Goal: Check status: Check status

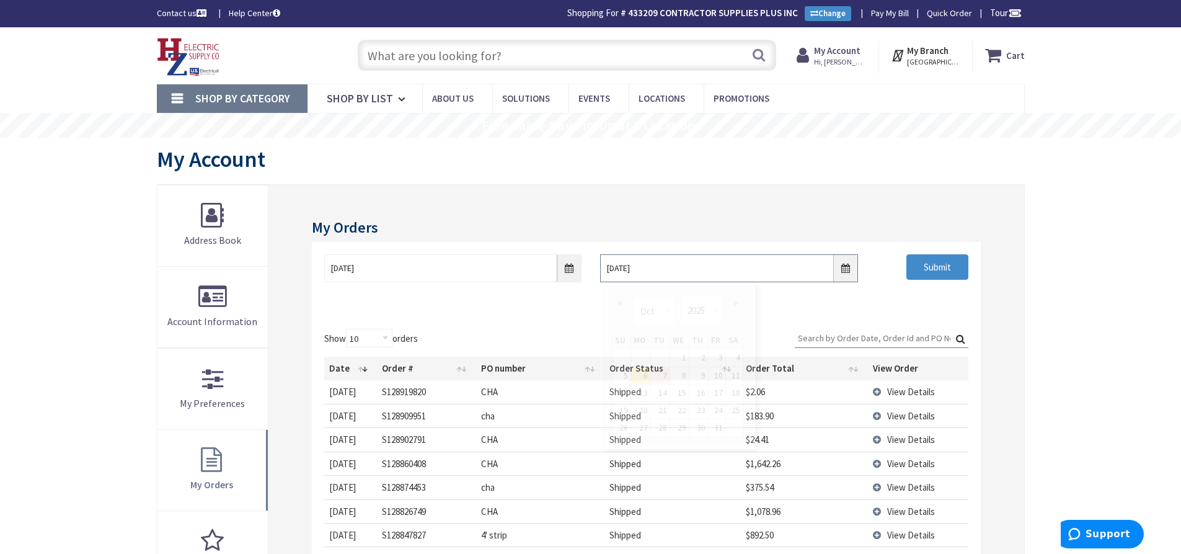
click at [843, 270] on input "10/6/2025" at bounding box center [728, 268] width 257 height 28
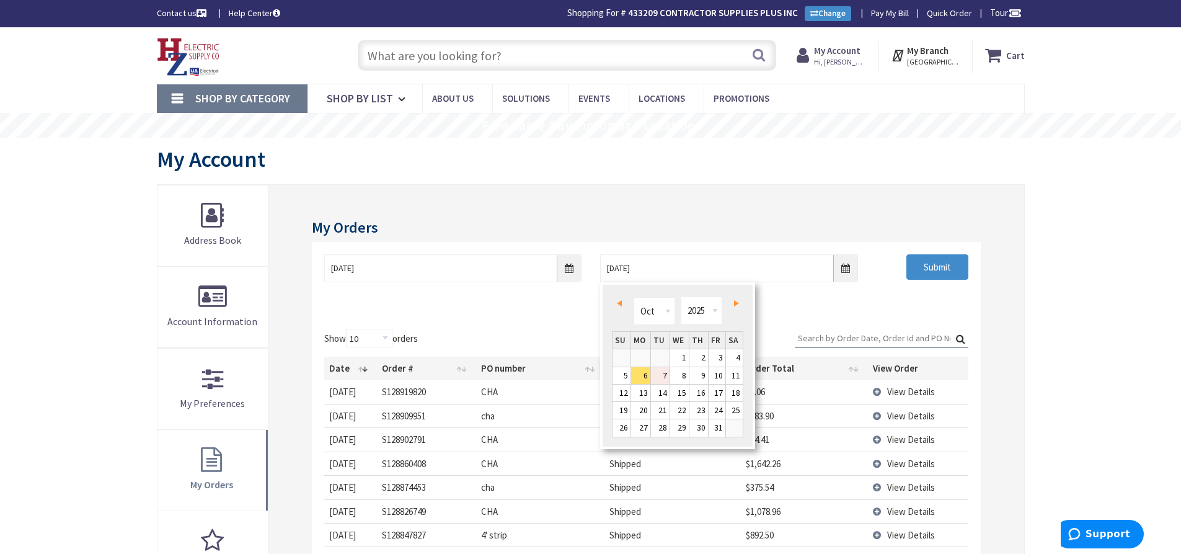
click at [666, 374] on link "7" at bounding box center [660, 375] width 19 height 17
type input "10/07/2025"
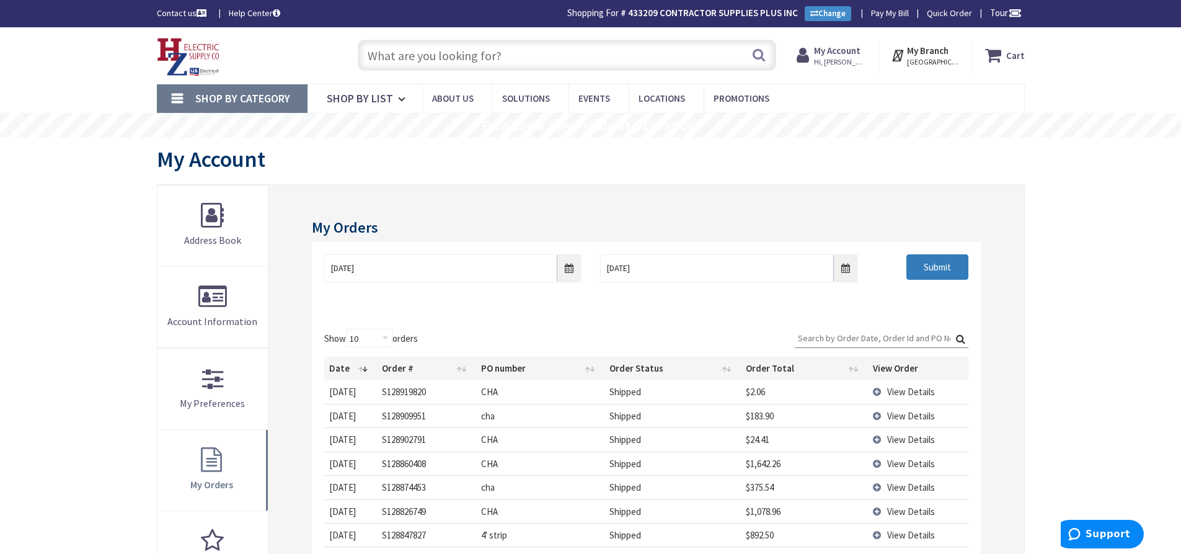
click at [932, 267] on input "Submit" at bounding box center [937, 267] width 62 height 26
click at [917, 265] on input "Submit" at bounding box center [937, 267] width 62 height 26
click at [953, 273] on input "Submit" at bounding box center [937, 267] width 62 height 26
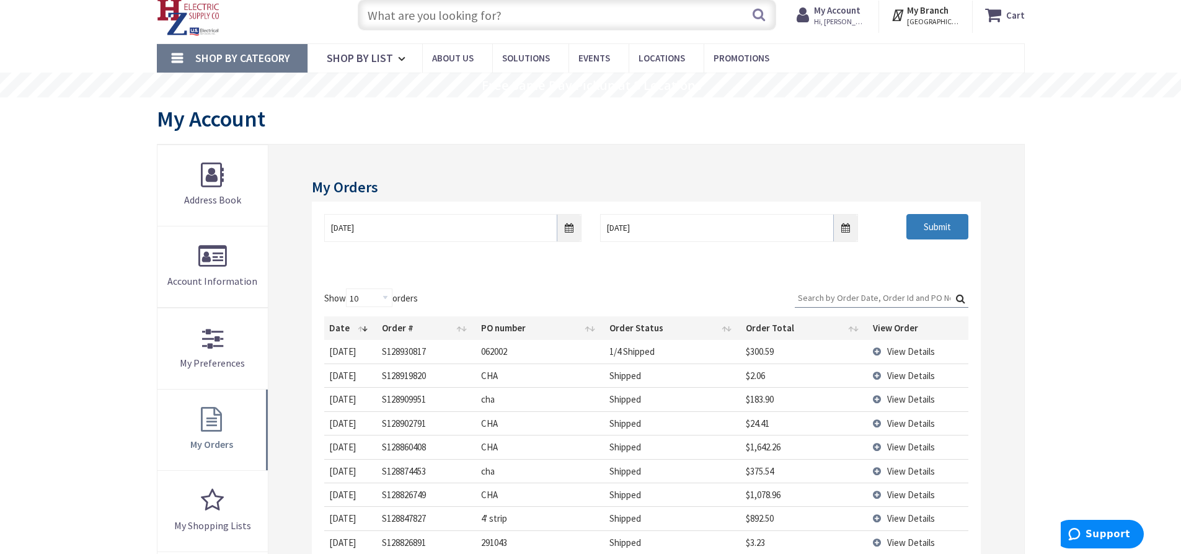
scroll to position [62, 0]
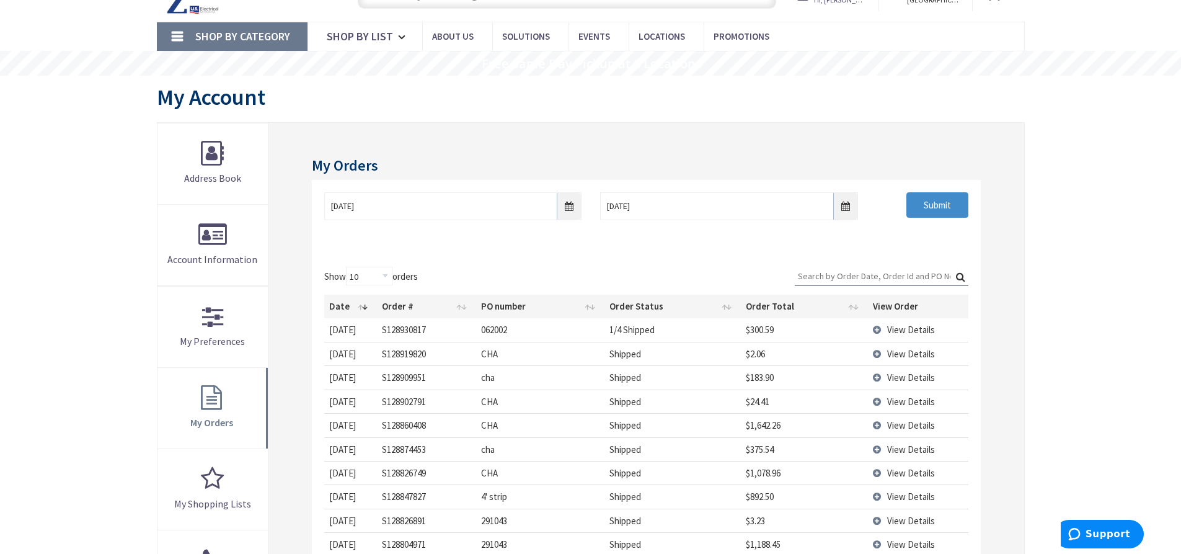
click at [912, 330] on span "View Details" at bounding box center [911, 330] width 48 height 12
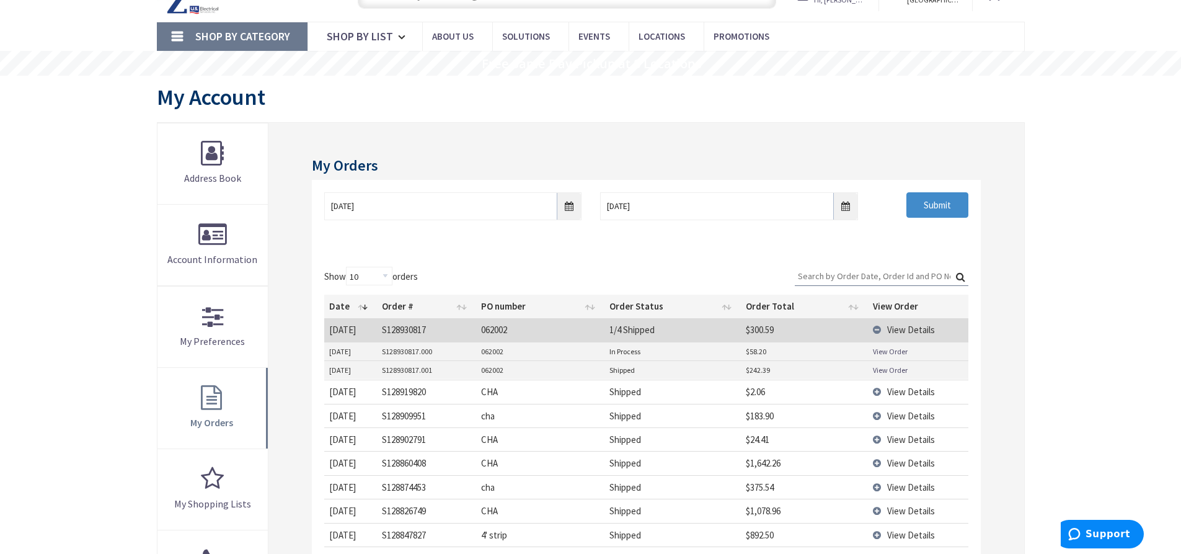
click at [896, 352] on link "View Order" at bounding box center [890, 351] width 35 height 11
click at [879, 367] on link "View Order" at bounding box center [890, 370] width 35 height 11
click at [905, 329] on span "View Details" at bounding box center [911, 330] width 48 height 12
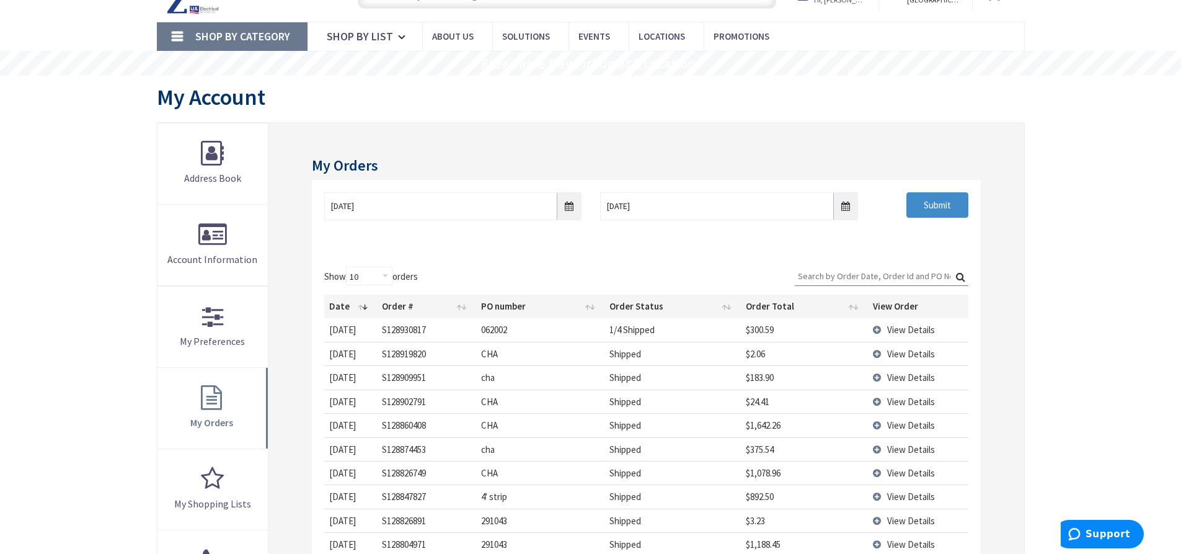
click at [906, 330] on span "View Details" at bounding box center [911, 330] width 48 height 12
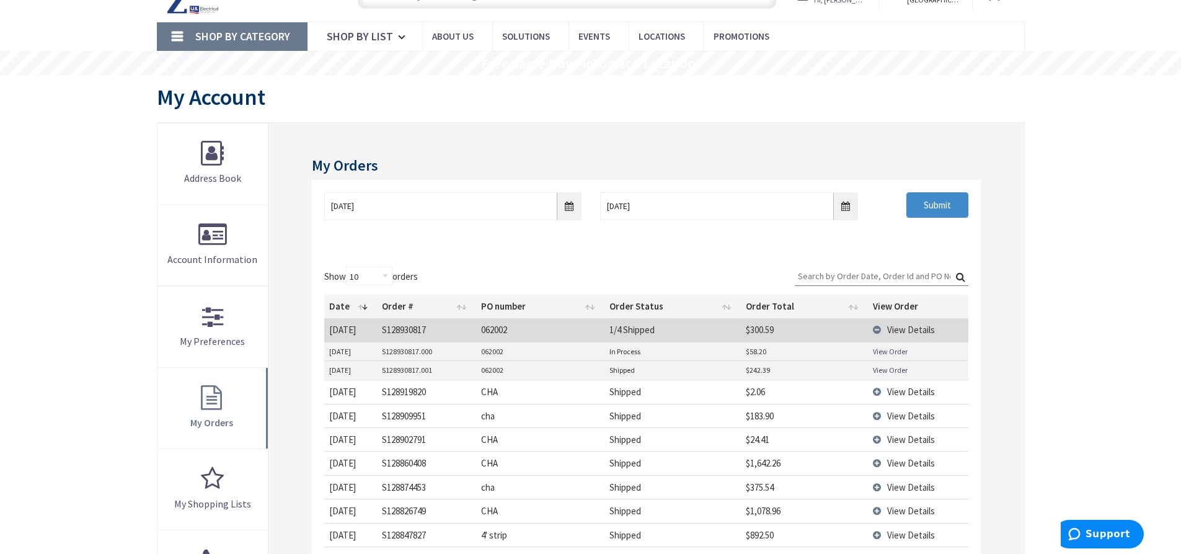
click at [894, 349] on link "View Order" at bounding box center [890, 351] width 35 height 11
click at [883, 371] on link "View Order" at bounding box center [890, 370] width 35 height 11
click at [885, 353] on link "View Order" at bounding box center [890, 351] width 35 height 11
click at [887, 354] on link "View Order" at bounding box center [890, 351] width 35 height 11
click at [894, 353] on link "View Order" at bounding box center [890, 351] width 35 height 11
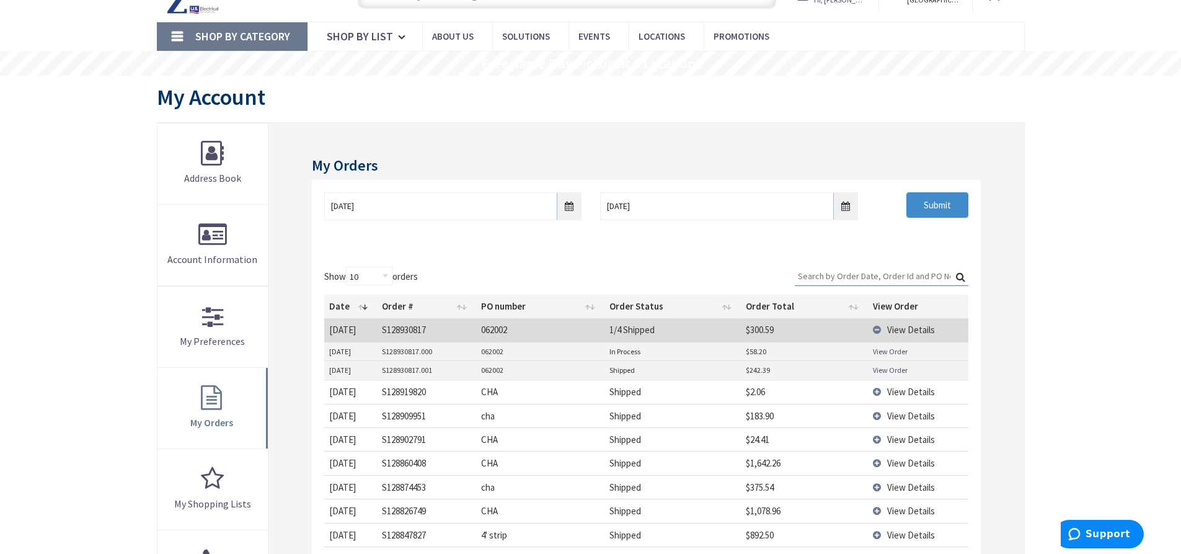
click at [886, 366] on link "View Order" at bounding box center [890, 370] width 35 height 11
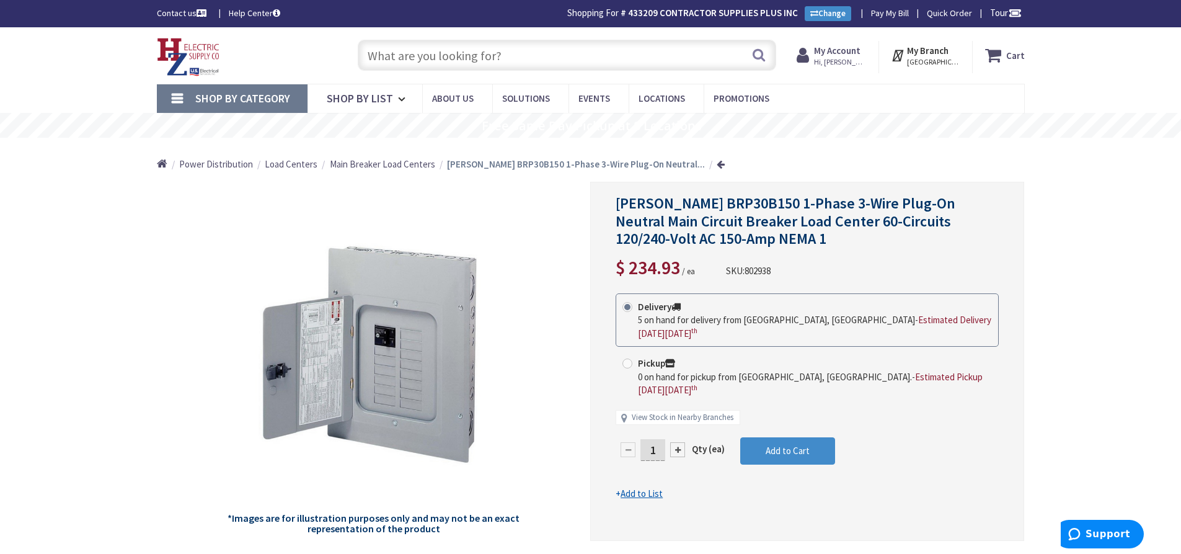
click at [458, 58] on input "text" at bounding box center [567, 55] width 418 height 31
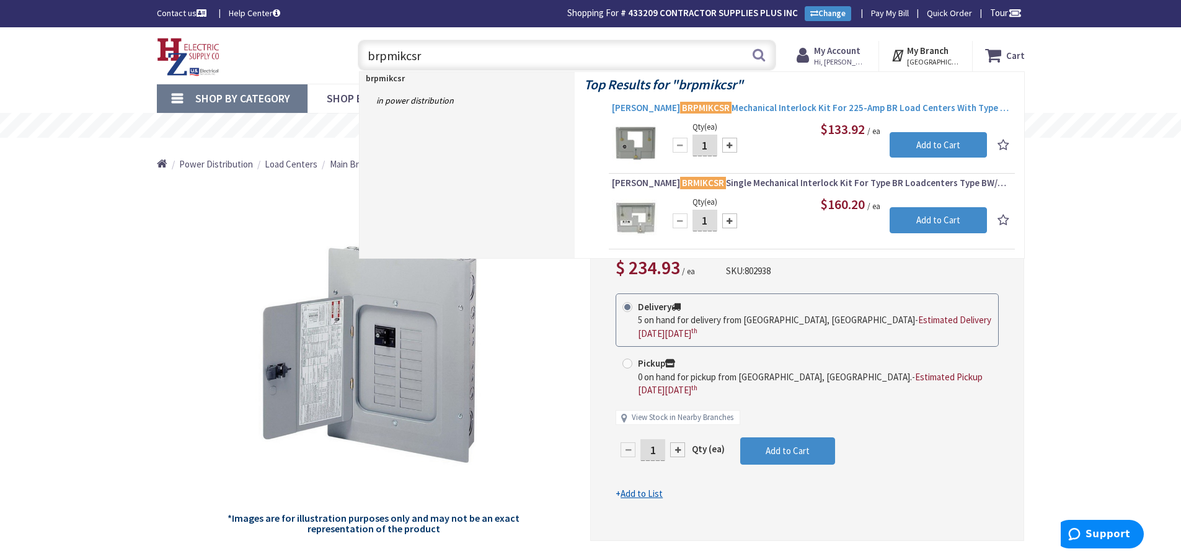
type input "brpmikcsr"
click at [782, 110] on span "Eaton BRPMIKCSR Mechanical Interlock Kit For 225-Amp BR Load Centers With Type …" at bounding box center [812, 108] width 400 height 12
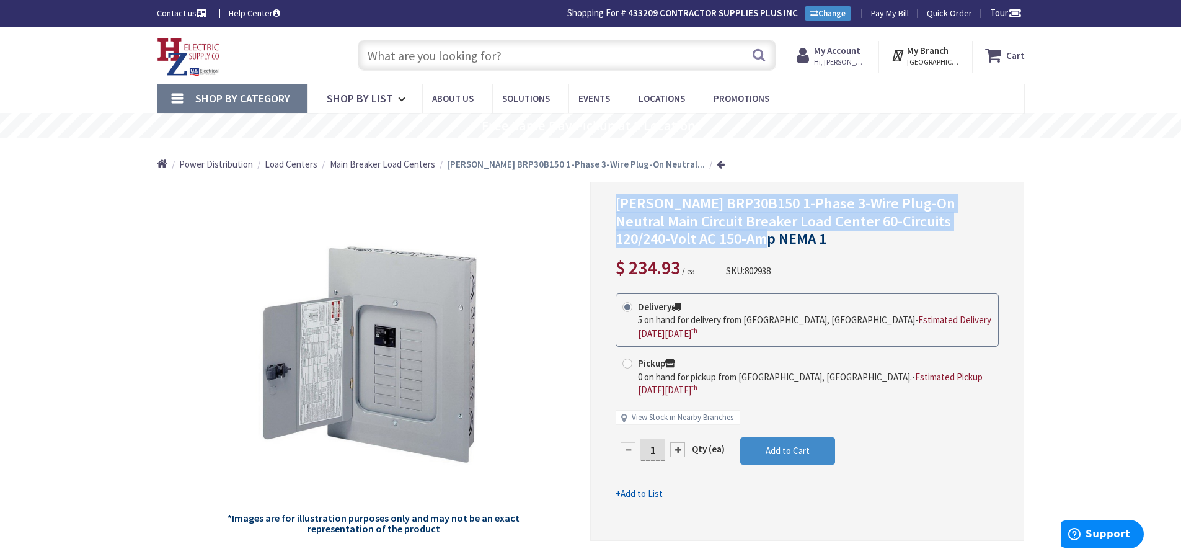
drag, startPoint x: 617, startPoint y: 205, endPoint x: 740, endPoint y: 236, distance: 127.2
click at [740, 236] on h1 "Eaton BRP30B150 1-Phase 3-Wire Plug-On Neutral Main Circuit Breaker Load Center…" at bounding box center [807, 221] width 383 height 53
copy span "[PERSON_NAME] BRP30B150 1-Phase 3-Wire Plug-On Neutral Main Circuit Breaker Loa…"
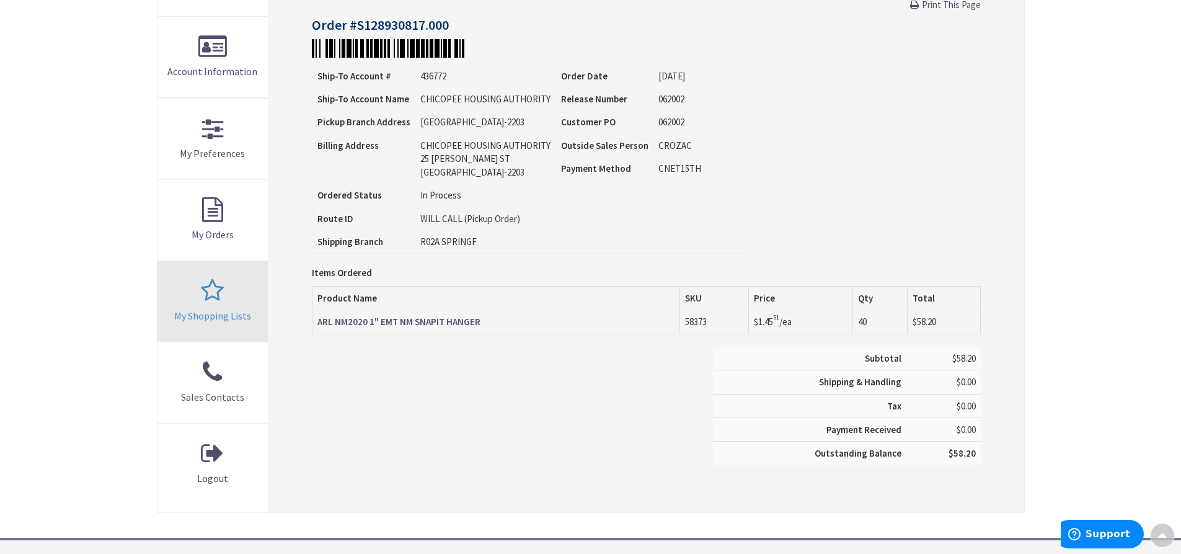
scroll to position [250, 0]
click at [395, 321] on strong "ARL NM2020 1" EMT NM SNAPIT HANGER" at bounding box center [398, 322] width 163 height 12
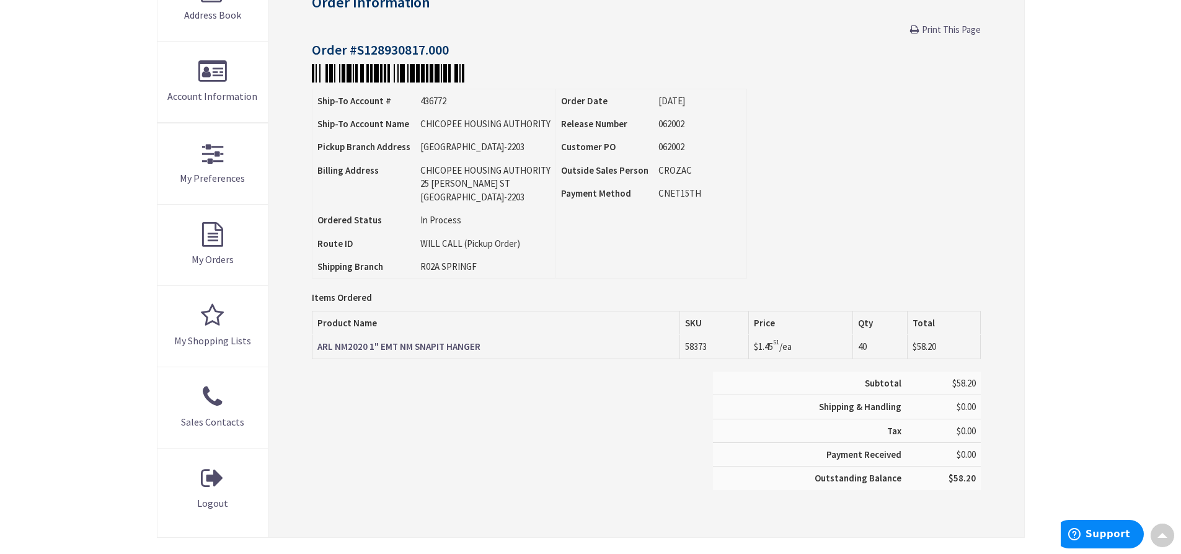
scroll to position [225, 0]
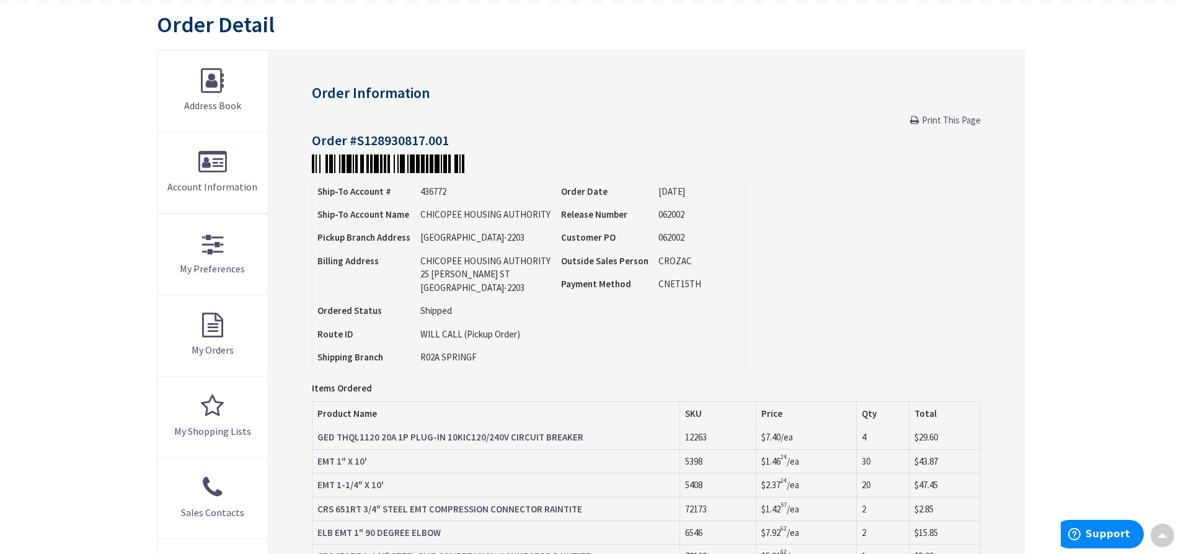
scroll to position [124, 0]
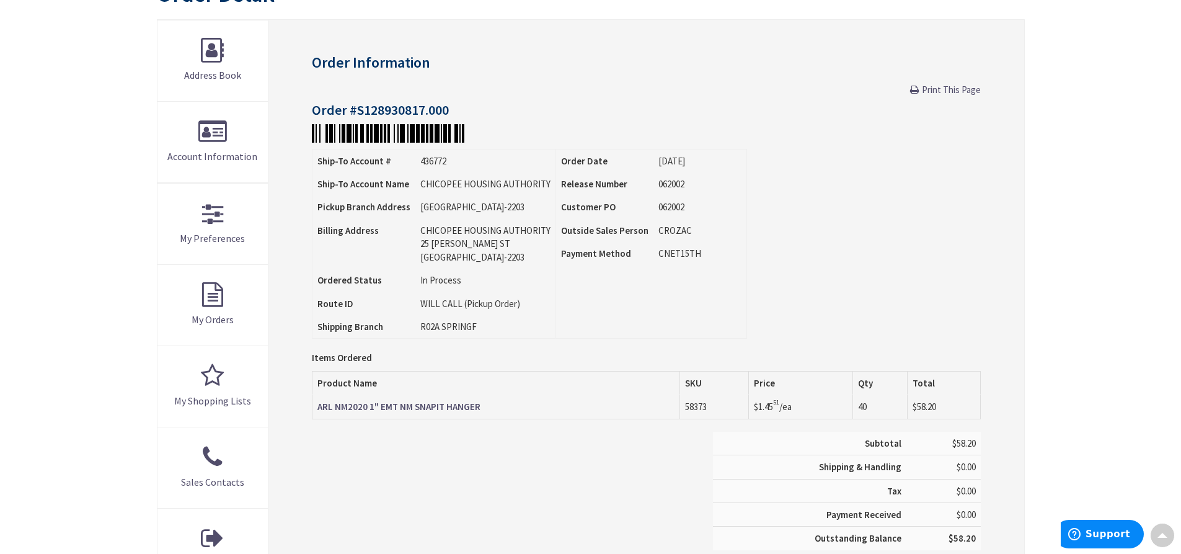
scroll to position [248, 0]
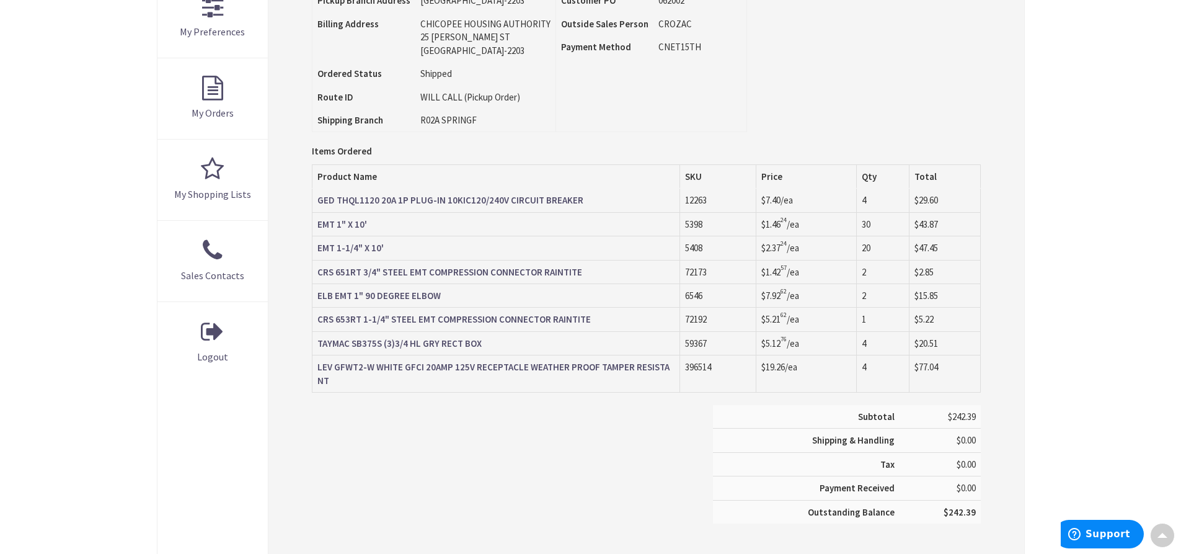
scroll to position [374, 0]
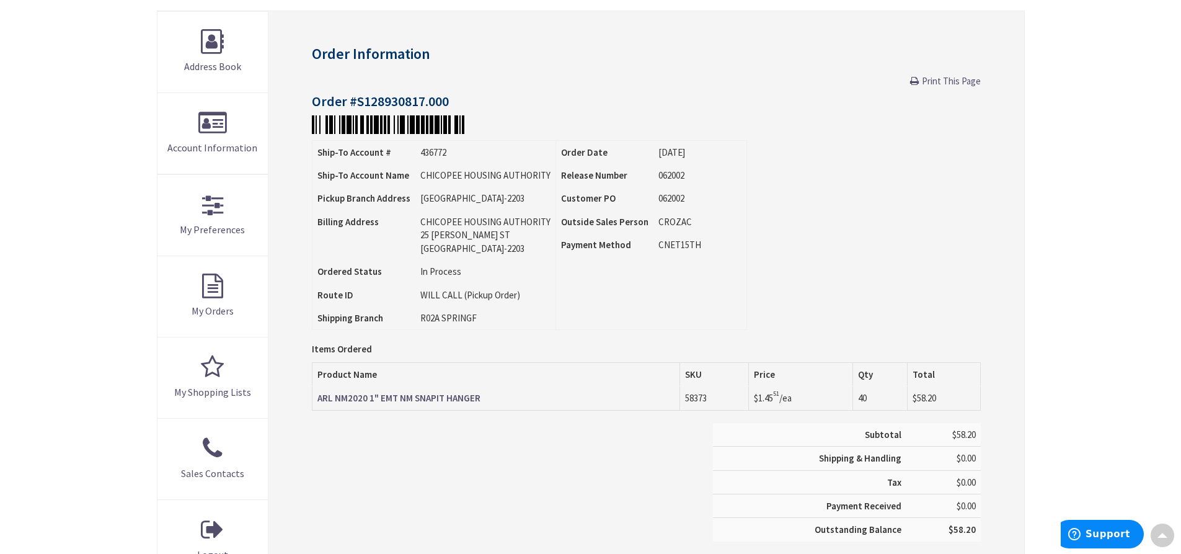
scroll to position [126, 0]
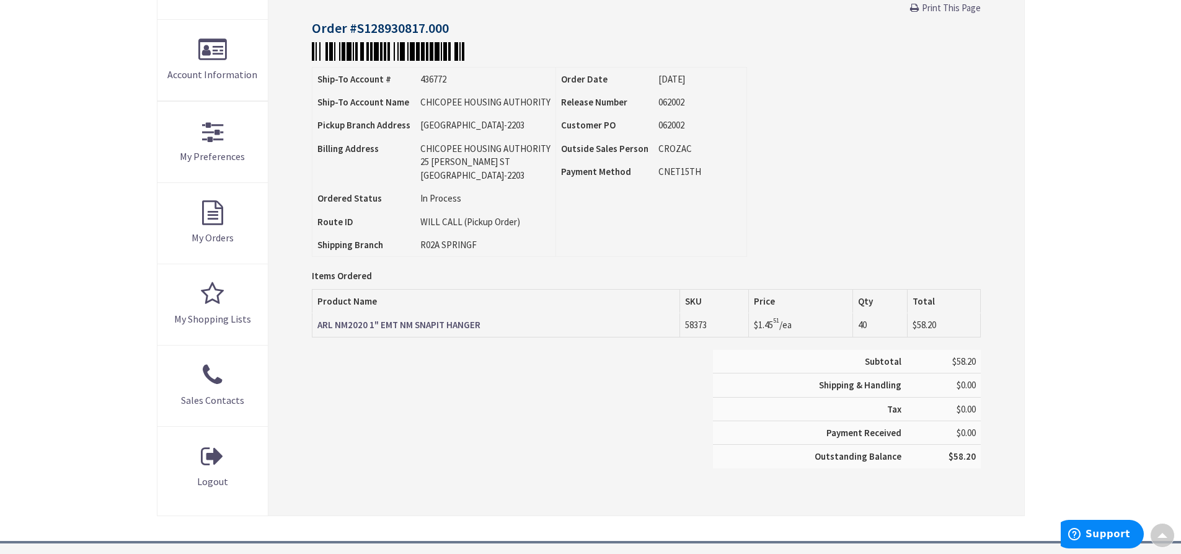
scroll to position [248, 0]
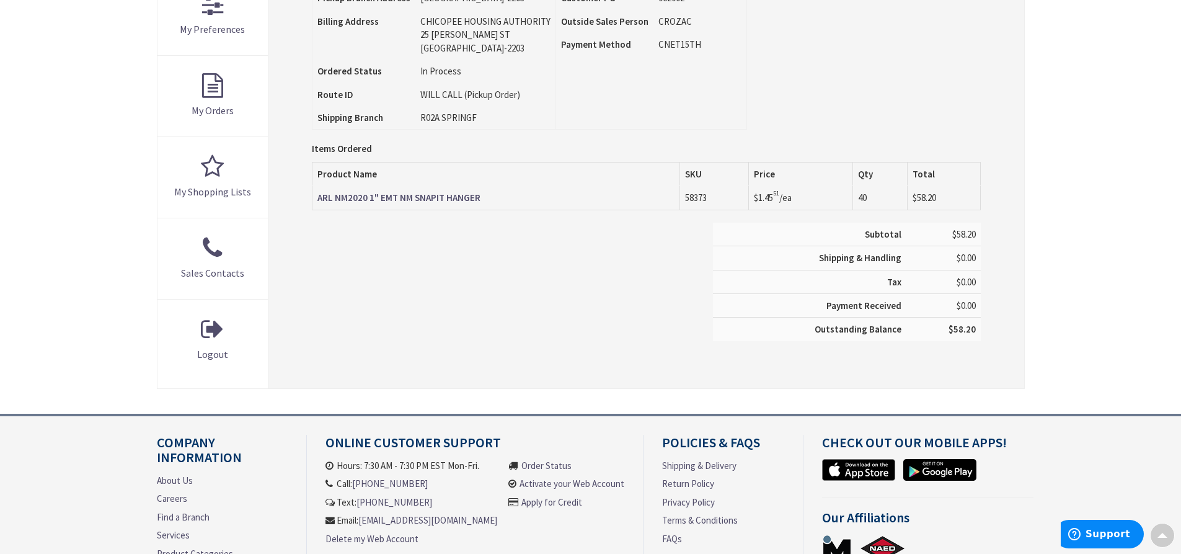
scroll to position [374, 0]
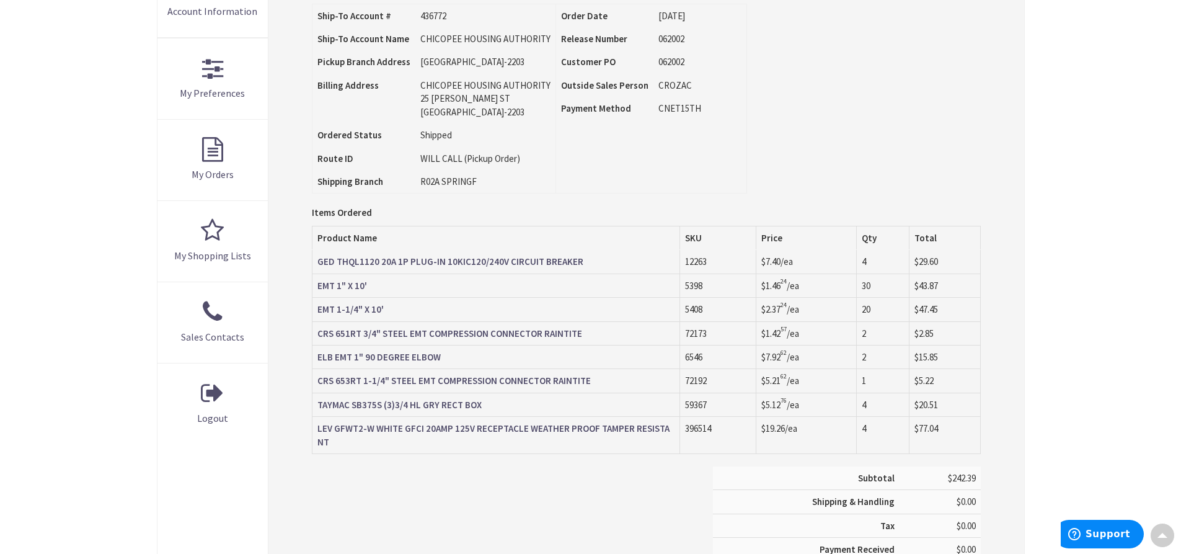
scroll to position [372, 0]
